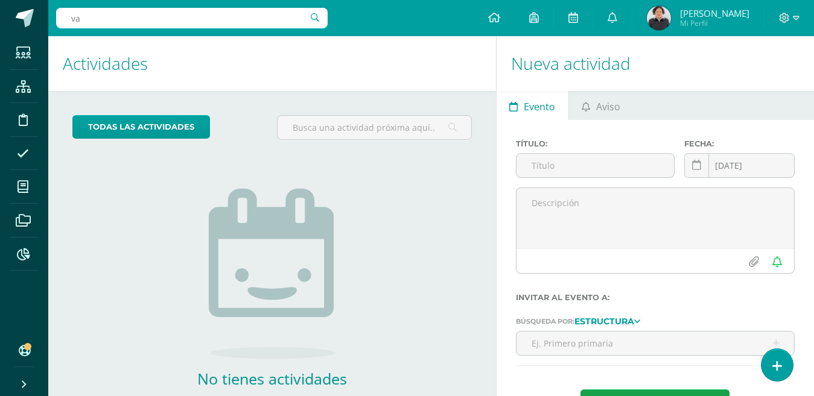
type input "v"
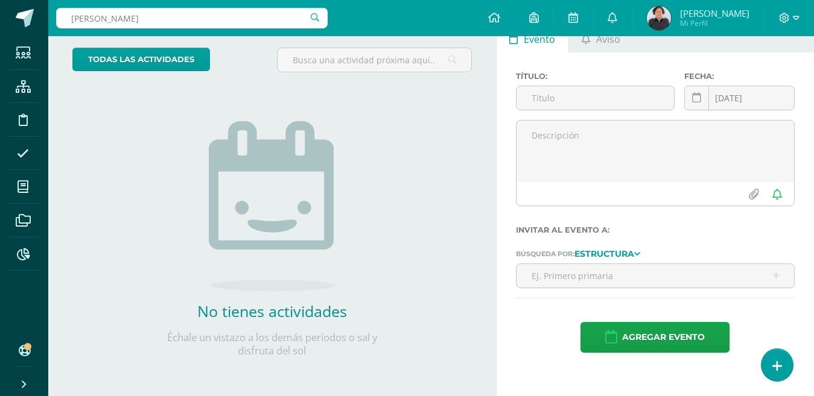
click at [232, 18] on input "[PERSON_NAME]" at bounding box center [191, 18] width 271 height 21
type input "p"
click at [237, 15] on input "[PERSON_NAME]" at bounding box center [191, 18] width 271 height 21
type input "[PERSON_NAME]"
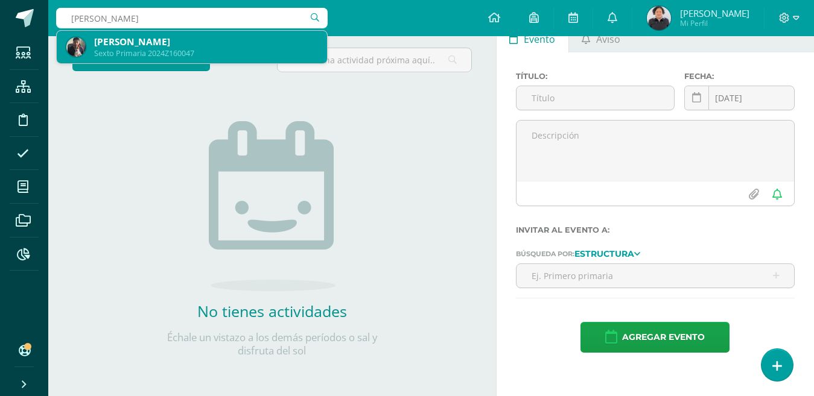
click at [165, 47] on div "[PERSON_NAME]" at bounding box center [205, 42] width 223 height 13
